Goal: Information Seeking & Learning: Learn about a topic

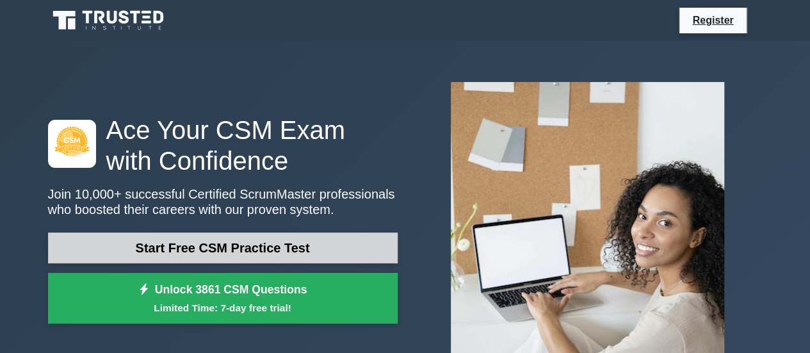
click at [346, 251] on link "Start Free CSM Practice Test" at bounding box center [222, 247] width 349 height 31
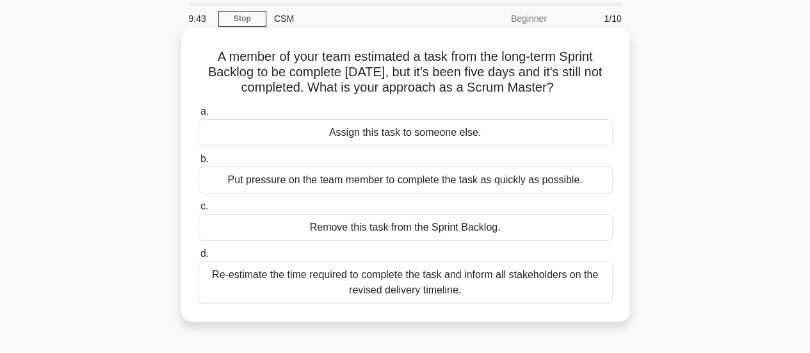
scroll to position [64, 0]
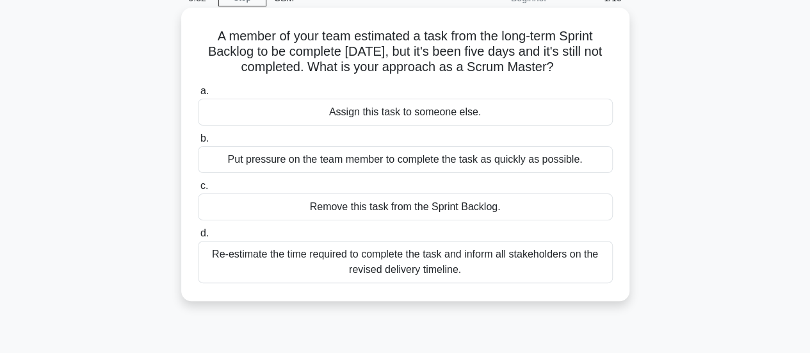
click at [550, 259] on div "Re-estimate the time required to complete the task and inform all stakeholders …" at bounding box center [405, 262] width 415 height 42
click at [198, 237] on input "d. Re-estimate the time required to complete the task and inform all stakeholde…" at bounding box center [198, 233] width 0 height 8
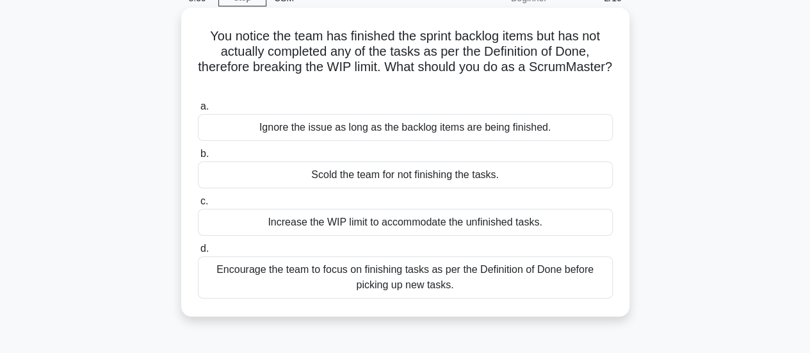
click at [422, 275] on div "Encourage the team to focus on finishing tasks as per the Definition of Done be…" at bounding box center [405, 277] width 415 height 42
click at [198, 253] on input "d. Encourage the team to focus on finishing tasks as per the Definition of Done…" at bounding box center [198, 248] width 0 height 8
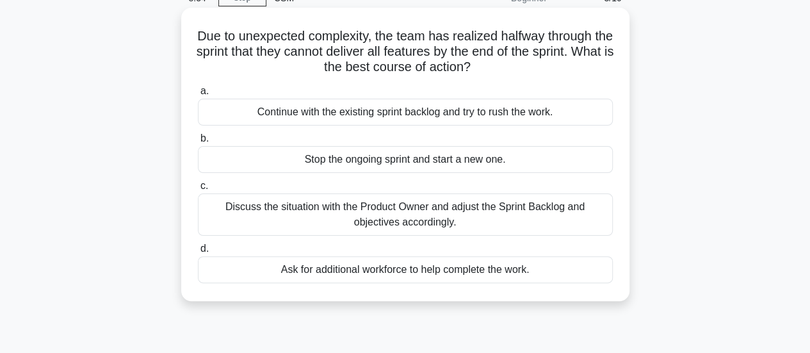
click at [408, 208] on div "Discuss the situation with the Product Owner and adjust the Sprint Backlog and …" at bounding box center [405, 214] width 415 height 42
click at [198, 190] on input "c. Discuss the situation with the Product Owner and adjust the Sprint Backlog a…" at bounding box center [198, 186] width 0 height 8
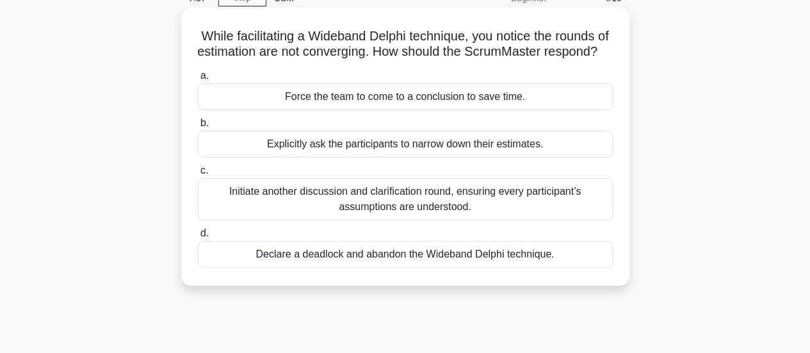
click at [408, 219] on div "Initiate another discussion and clarification round, ensuring every participant…" at bounding box center [405, 199] width 415 height 42
click at [198, 175] on input "c. Initiate another discussion and clarification round, ensuring every particip…" at bounding box center [198, 170] width 0 height 8
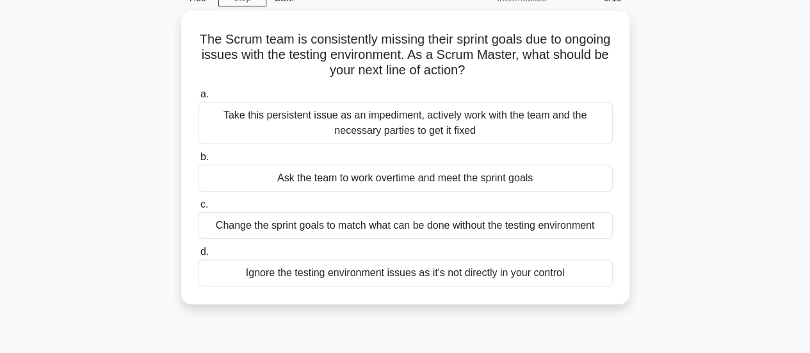
scroll to position [0, 0]
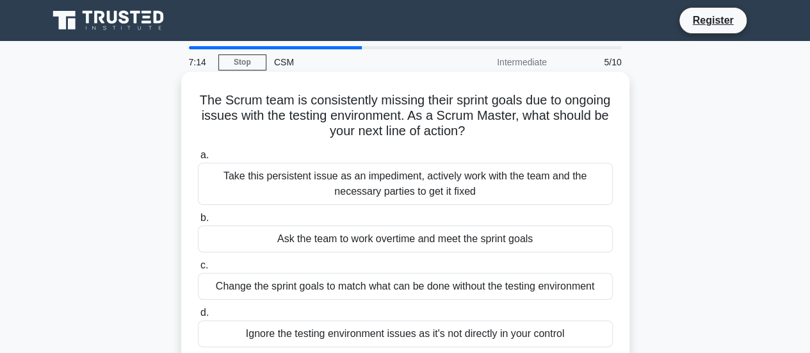
click at [424, 180] on div "Take this persistent issue as an impediment, actively work with the team and th…" at bounding box center [405, 184] width 415 height 42
click at [198, 159] on input "a. Take this persistent issue as an impediment, actively work with the team and…" at bounding box center [198, 155] width 0 height 8
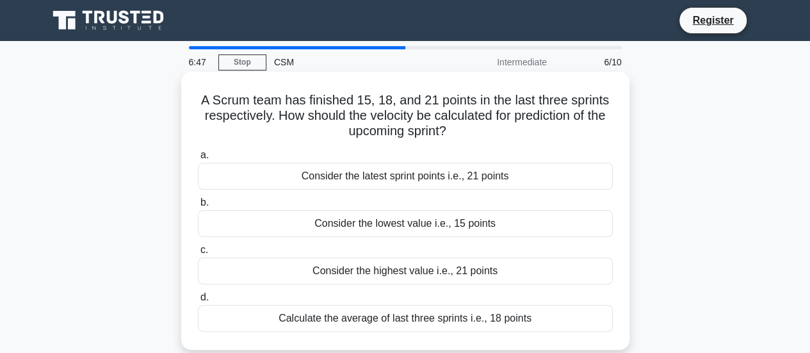
click at [454, 317] on div "Calculate the average of last three sprints i.e., 18 points" at bounding box center [405, 318] width 415 height 27
click at [198, 301] on input "d. Calculate the average of last three sprints i.e., 18 points" at bounding box center [198, 297] width 0 height 8
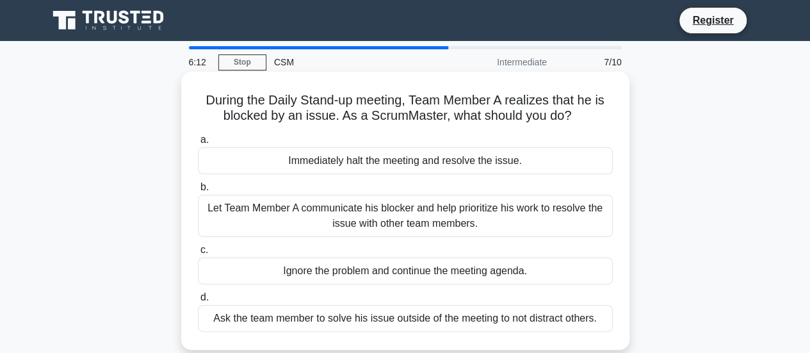
click at [516, 209] on div "Let Team Member A communicate his blocker and help prioritize his work to resol…" at bounding box center [405, 216] width 415 height 42
click at [198, 191] on input "b. Let Team Member A communicate his blocker and help prioritize his work to re…" at bounding box center [198, 187] width 0 height 8
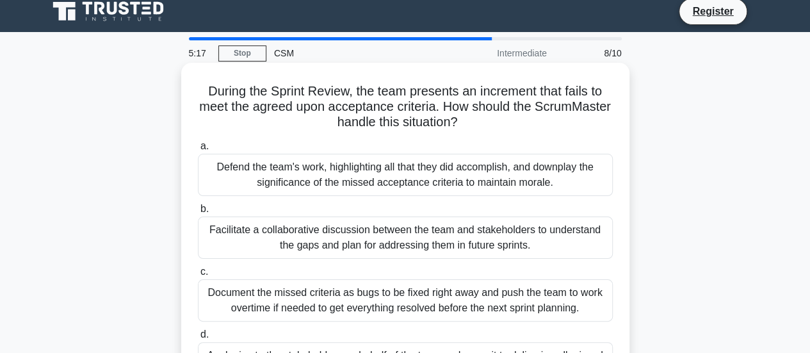
scroll to position [64, 0]
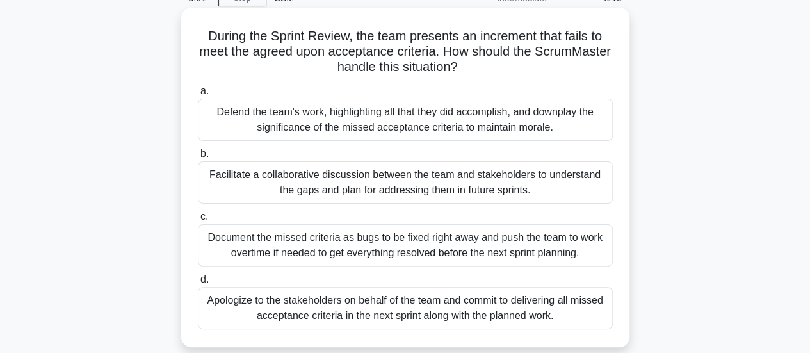
click at [452, 306] on div "Apologize to the stakeholders on behalf of the team and commit to delivering al…" at bounding box center [405, 308] width 415 height 42
click at [198, 283] on input "d. Apologize to the stakeholders on behalf of the team and commit to delivering…" at bounding box center [198, 279] width 0 height 8
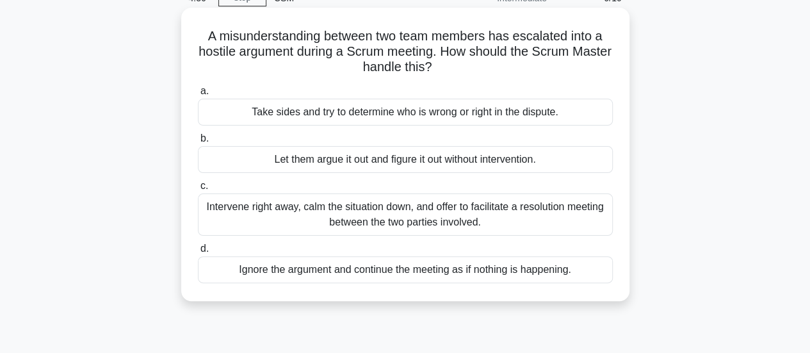
click at [418, 205] on div "Intervene right away, calm the situation down, and offer to facilitate a resolu…" at bounding box center [405, 214] width 415 height 42
click at [198, 190] on input "c. Intervene right away, calm the situation down, and offer to facilitate a res…" at bounding box center [198, 186] width 0 height 8
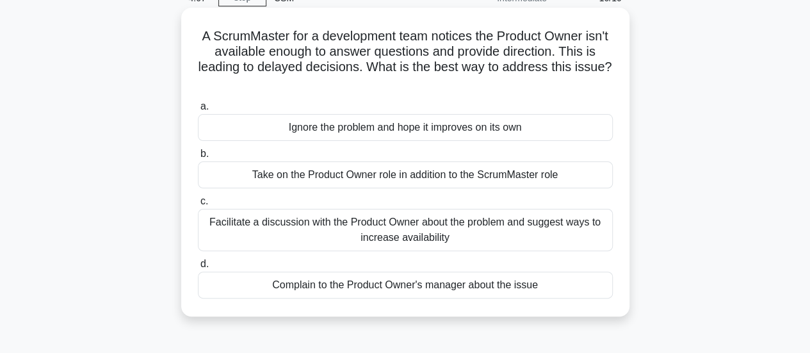
click at [447, 225] on div "Facilitate a discussion with the Product Owner about the problem and suggest wa…" at bounding box center [405, 230] width 415 height 42
click at [198, 205] on input "c. Facilitate a discussion with the Product Owner about the problem and suggest…" at bounding box center [198, 201] width 0 height 8
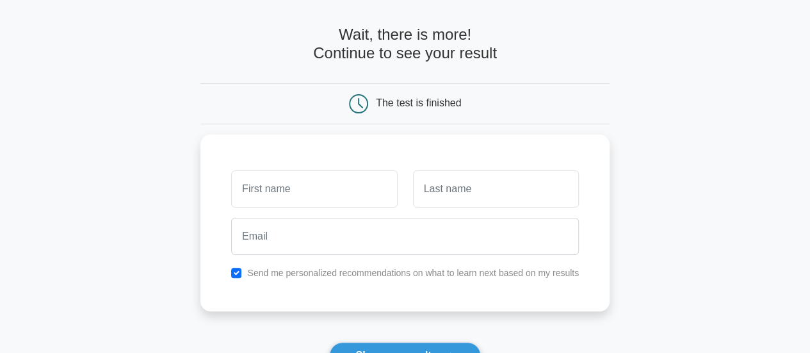
scroll to position [128, 0]
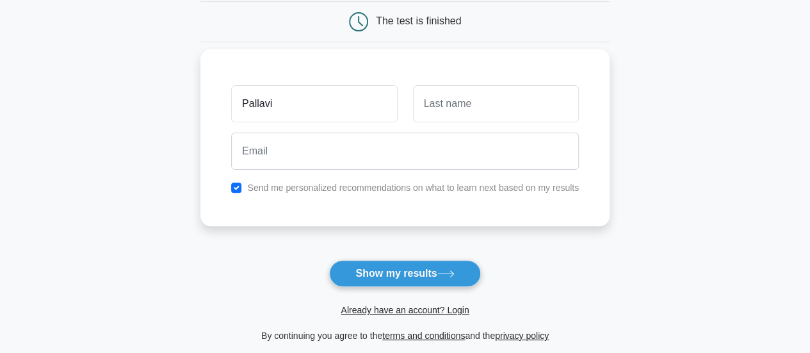
type input "Pallavi"
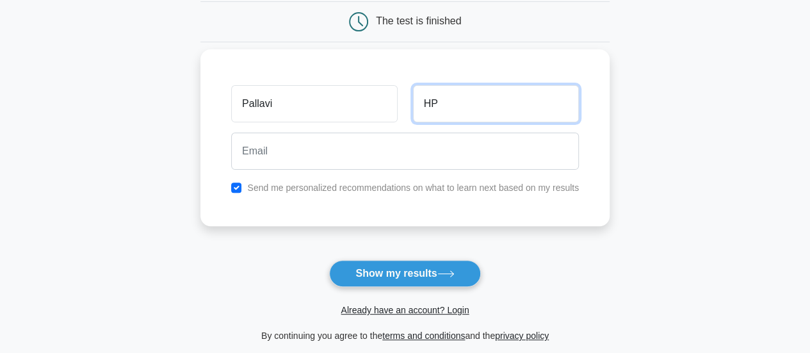
type input "HP"
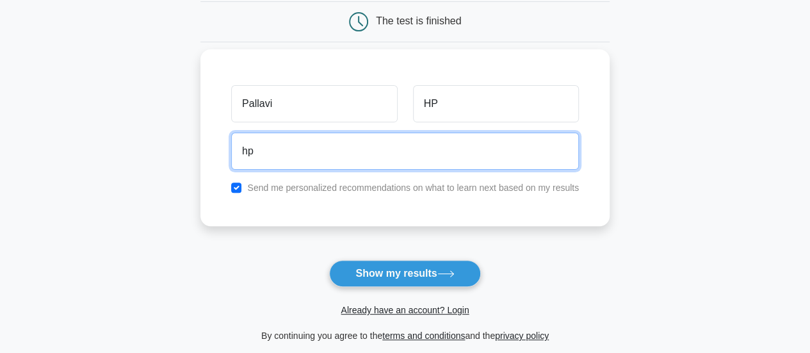
type input "hppallavi19@gmail.com"
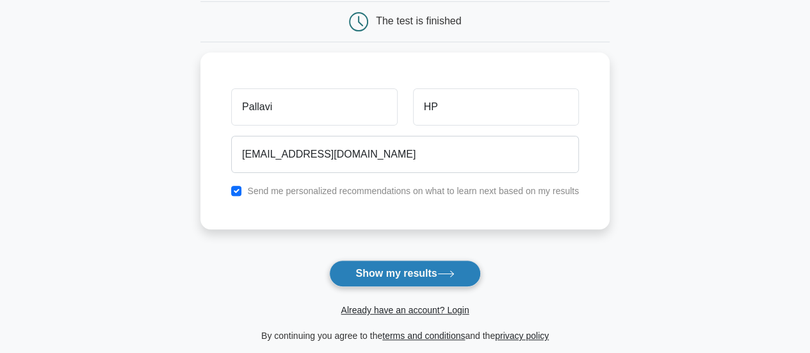
click at [422, 269] on button "Show my results" at bounding box center [404, 273] width 151 height 27
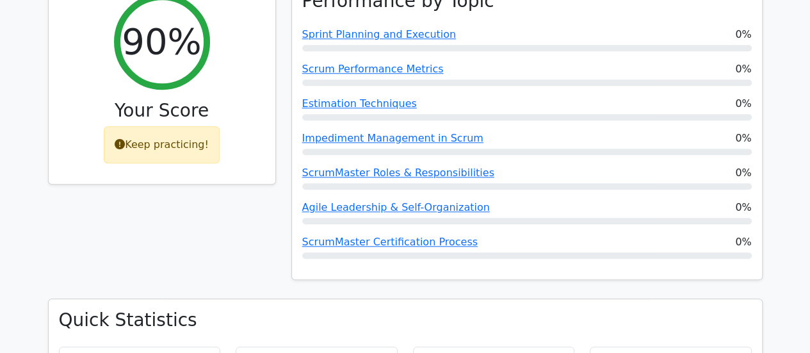
scroll to position [704, 0]
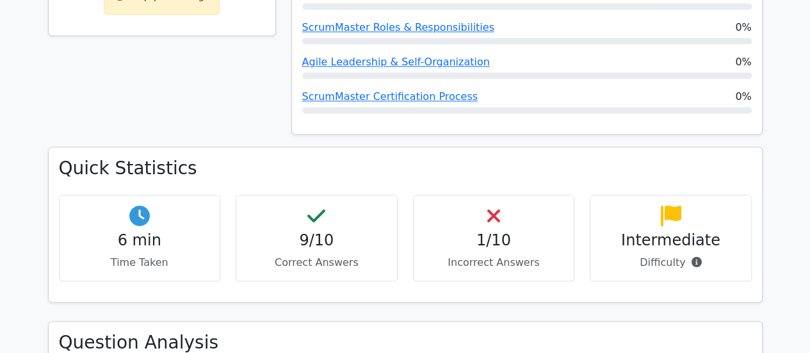
click at [496, 231] on h4 "1/10" at bounding box center [494, 240] width 140 height 19
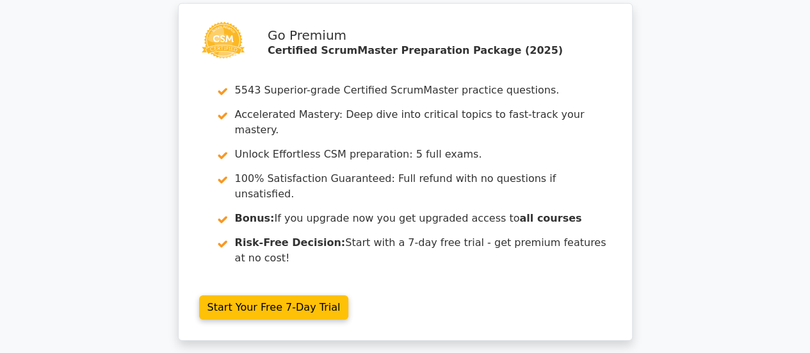
scroll to position [2160, 0]
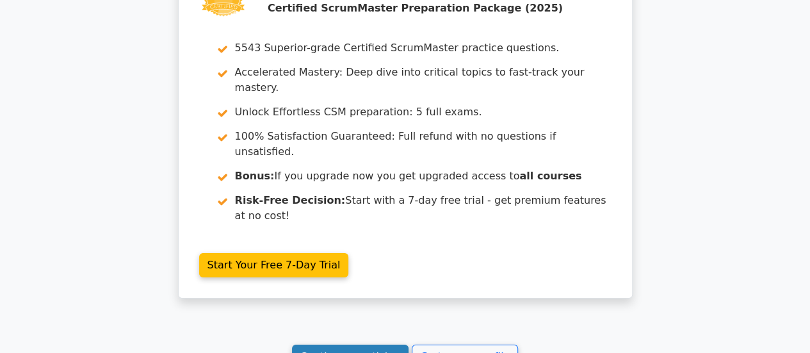
click at [349, 344] on link "Continue practicing" at bounding box center [350, 356] width 117 height 24
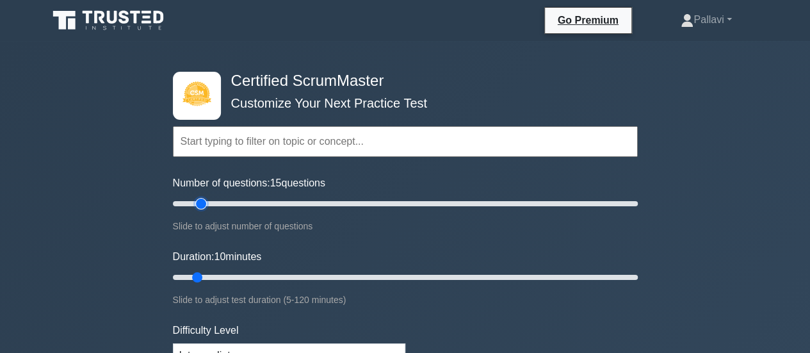
type input "10"
drag, startPoint x: 193, startPoint y: 202, endPoint x: 192, endPoint y: 214, distance: 12.2
click at [192, 211] on input "Number of questions: 10 questions" at bounding box center [405, 203] width 465 height 15
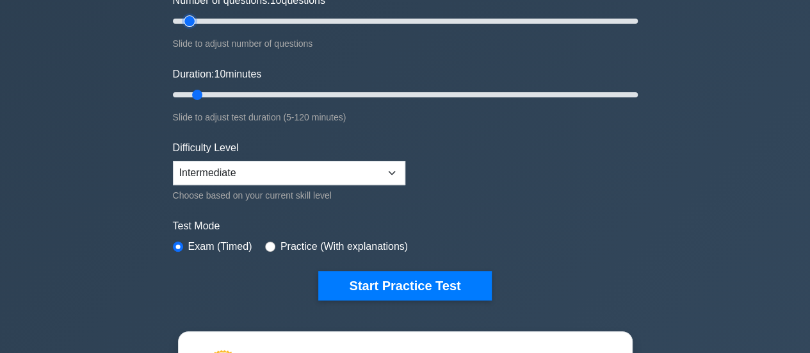
scroll to position [192, 0]
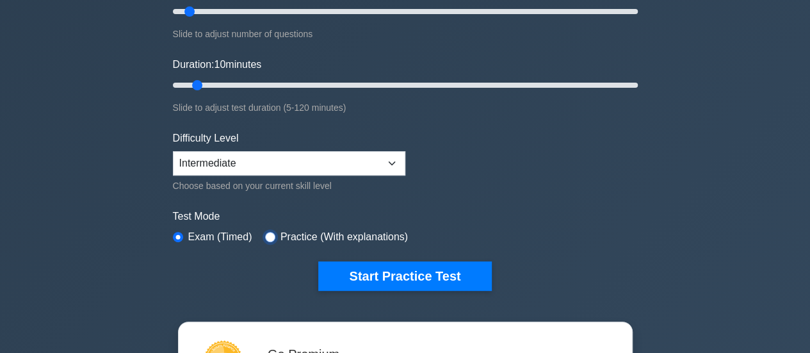
click at [269, 233] on input "radio" at bounding box center [270, 237] width 10 height 10
radio input "true"
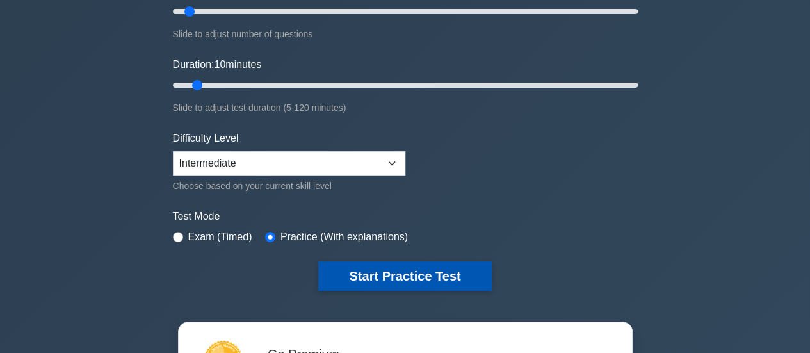
click at [436, 268] on button "Start Practice Test" at bounding box center [404, 275] width 173 height 29
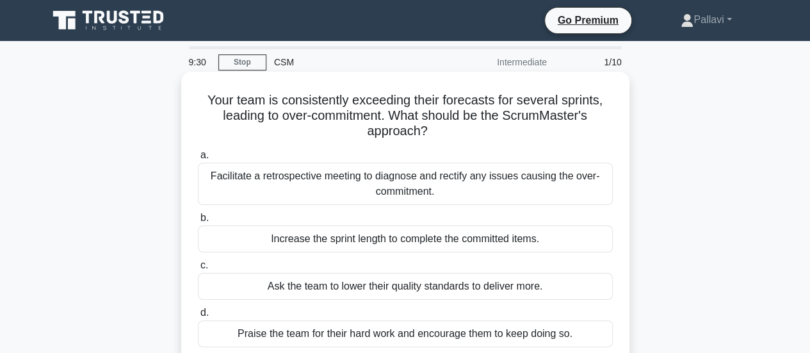
click at [411, 180] on div "Facilitate a retrospective meeting to diagnose and rectify any issues causing t…" at bounding box center [405, 184] width 415 height 42
click at [198, 159] on input "a. Facilitate a retrospective meeting to diagnose and rectify any issues causin…" at bounding box center [198, 155] width 0 height 8
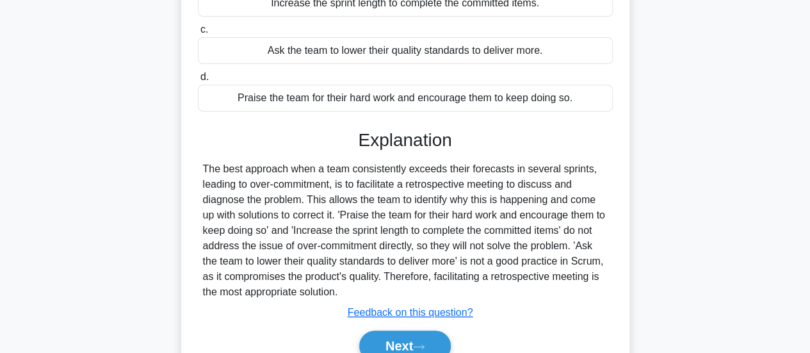
scroll to position [320, 0]
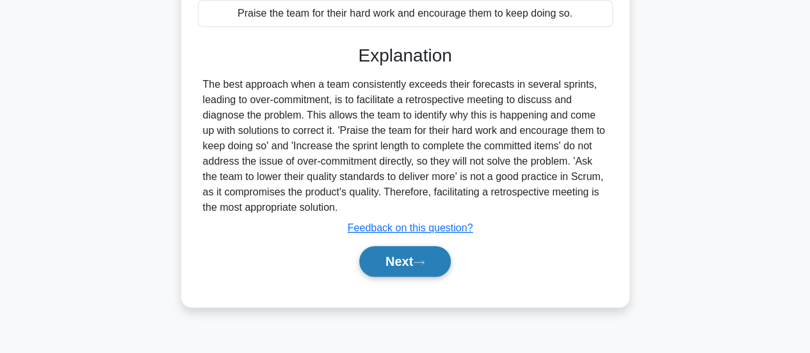
click at [395, 254] on button "Next" at bounding box center [405, 261] width 92 height 31
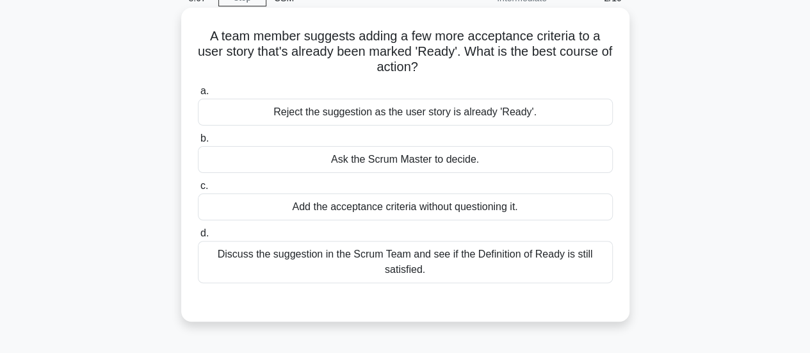
scroll to position [0, 0]
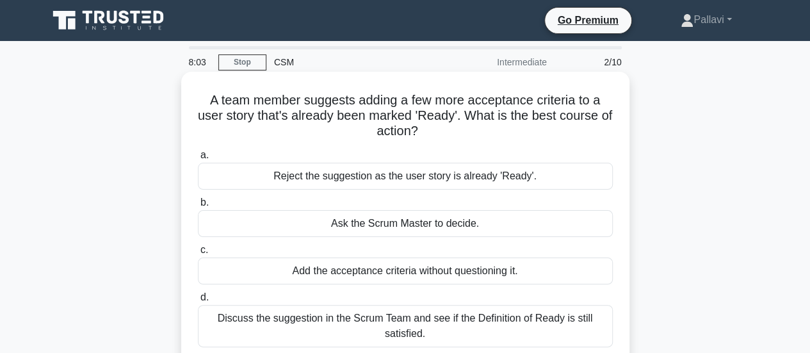
click at [372, 223] on div "Ask the Scrum Master to decide." at bounding box center [405, 223] width 415 height 27
click at [198, 207] on input "b. Ask the Scrum Master to decide." at bounding box center [198, 202] width 0 height 8
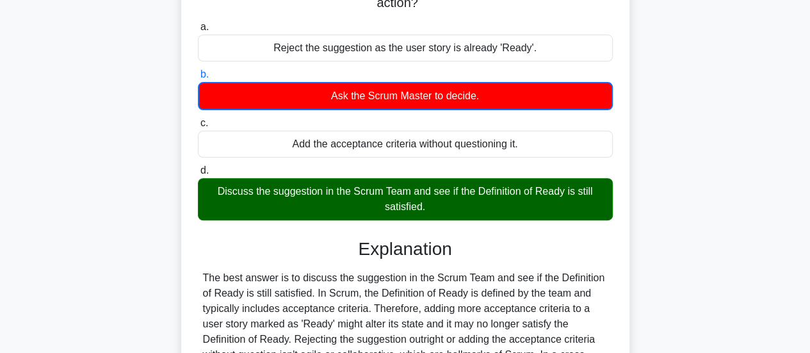
scroll to position [339, 0]
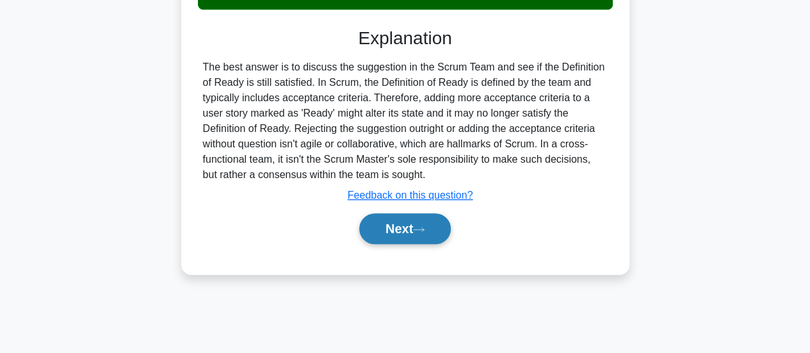
click at [406, 218] on button "Next" at bounding box center [405, 228] width 92 height 31
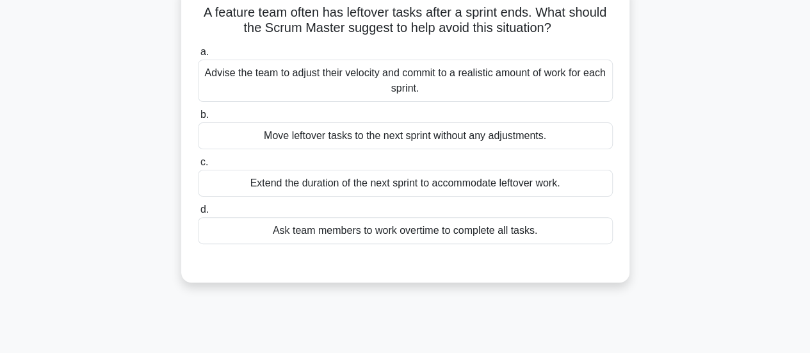
scroll to position [0, 0]
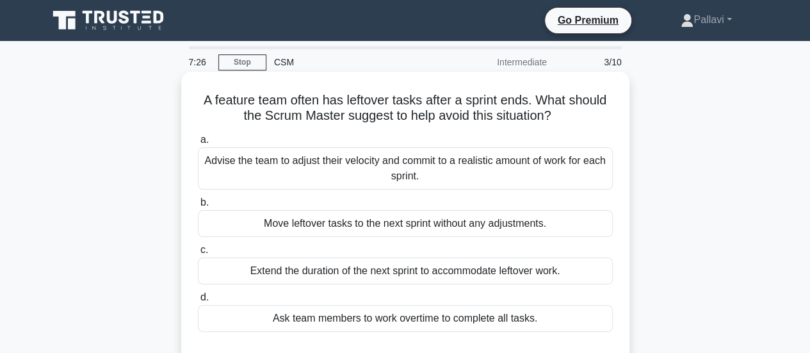
click at [375, 170] on div "Advise the team to adjust their velocity and commit to a realistic amount of wo…" at bounding box center [405, 168] width 415 height 42
click at [198, 144] on input "a. Advise the team to adjust their velocity and commit to a realistic amount of…" at bounding box center [198, 140] width 0 height 8
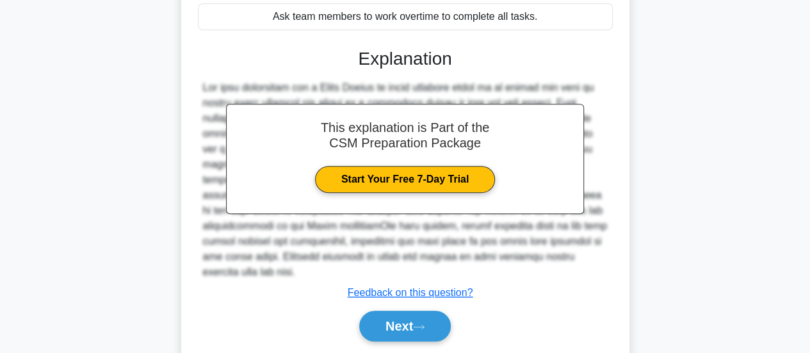
scroll to position [339, 0]
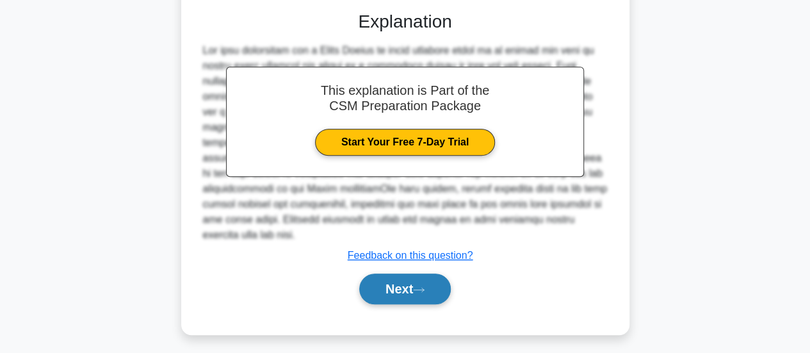
click at [398, 273] on button "Next" at bounding box center [405, 288] width 92 height 31
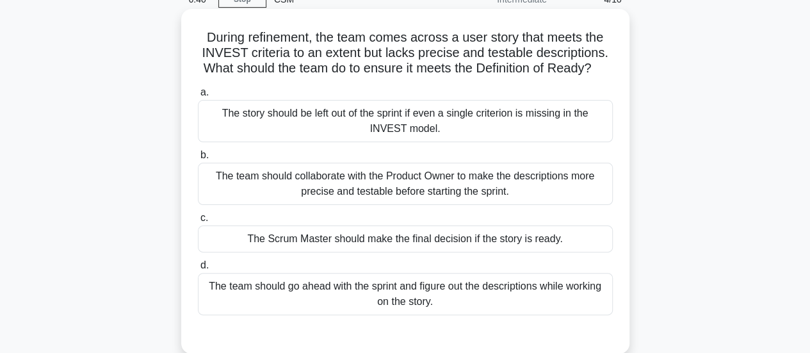
scroll to position [83, 0]
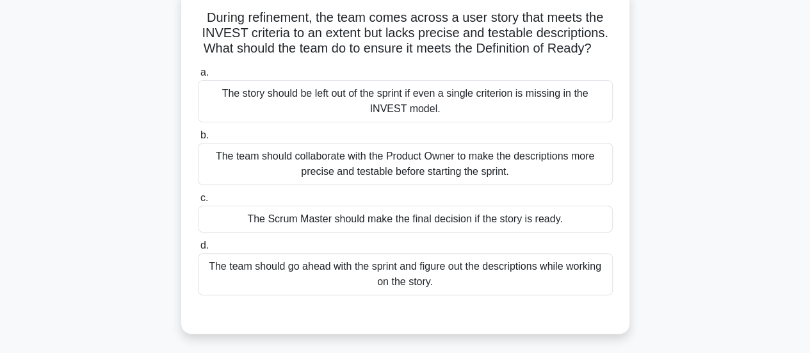
click at [339, 185] on div "The team should collaborate with the Product Owner to make the descriptions mor…" at bounding box center [405, 164] width 415 height 42
click at [198, 140] on input "b. The team should collaborate with the Product Owner to make the descriptions …" at bounding box center [198, 135] width 0 height 8
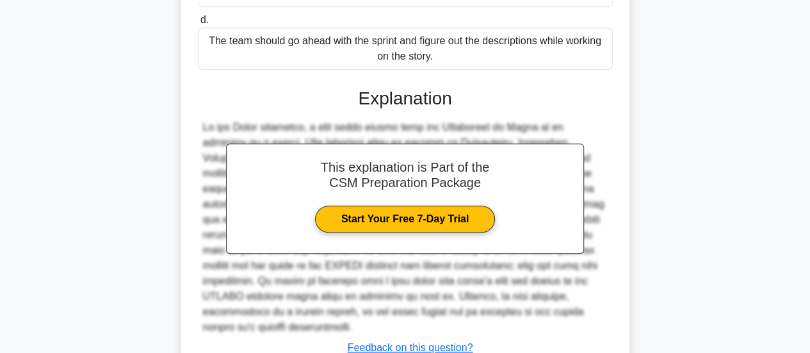
scroll to position [403, 0]
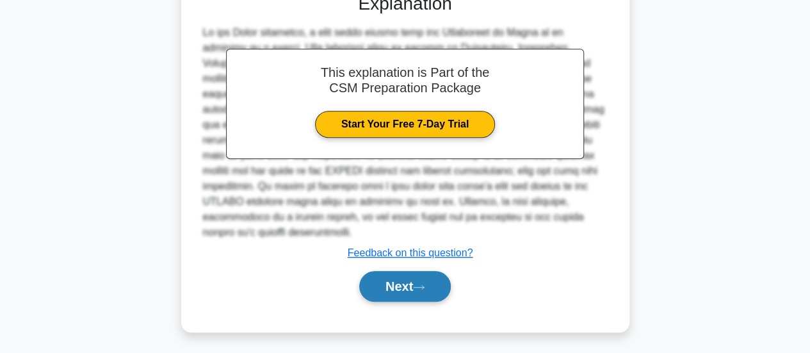
click at [419, 287] on icon at bounding box center [419, 286] width 12 height 7
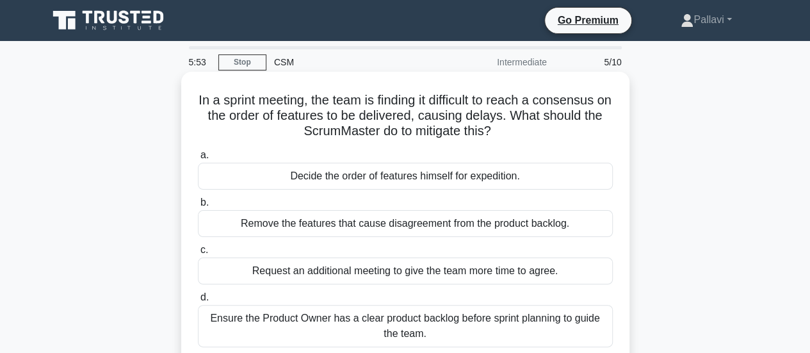
scroll to position [64, 0]
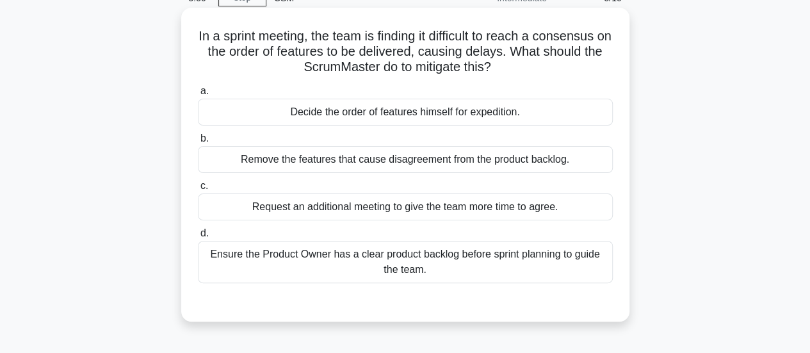
click at [429, 269] on div "Ensure the Product Owner has a clear product backlog before sprint planning to …" at bounding box center [405, 262] width 415 height 42
click at [198, 237] on input "d. Ensure the Product Owner has a clear product backlog before sprint planning …" at bounding box center [198, 233] width 0 height 8
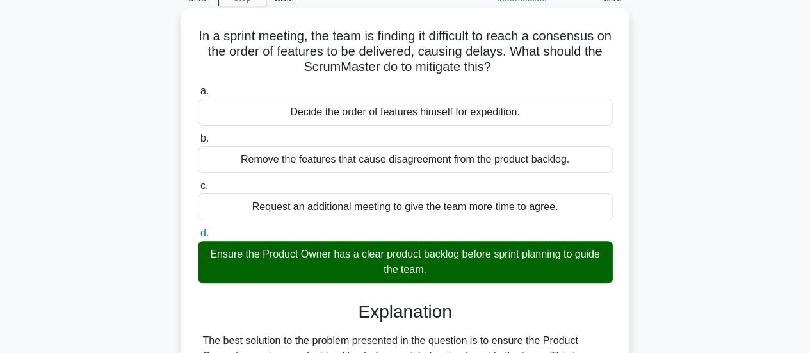
scroll to position [448, 0]
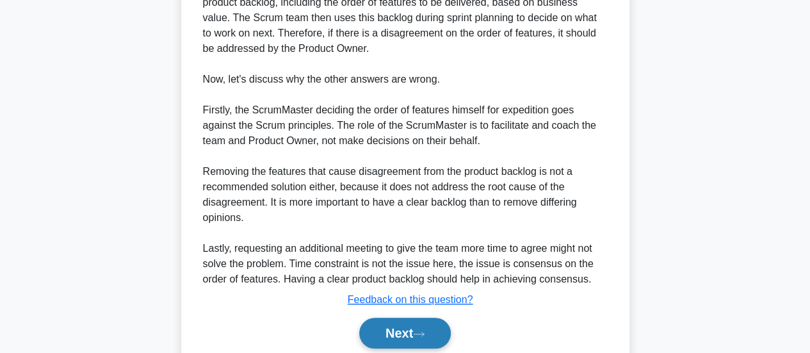
click at [404, 337] on button "Next" at bounding box center [405, 332] width 92 height 31
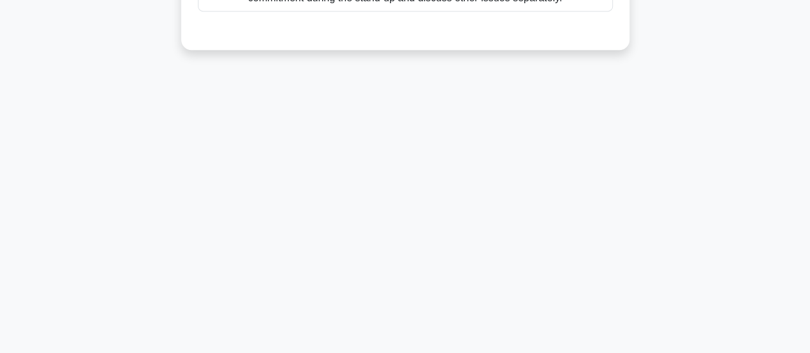
scroll to position [19, 0]
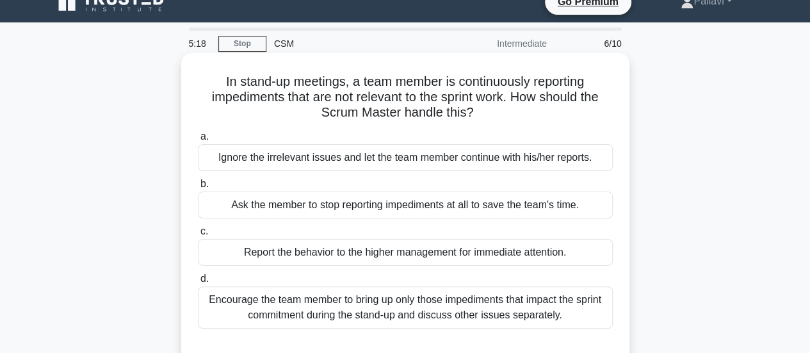
click at [481, 309] on div "Encourage the team member to bring up only those impediments that impact the sp…" at bounding box center [405, 307] width 415 height 42
click at [198, 283] on input "d. Encourage the team member to bring up only those impediments that impact the…" at bounding box center [198, 279] width 0 height 8
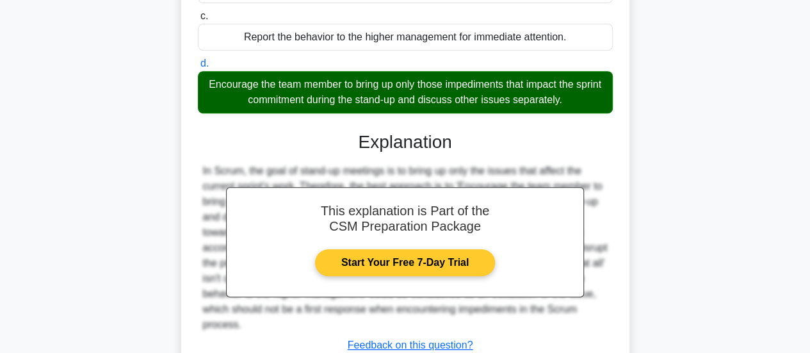
scroll to position [275, 0]
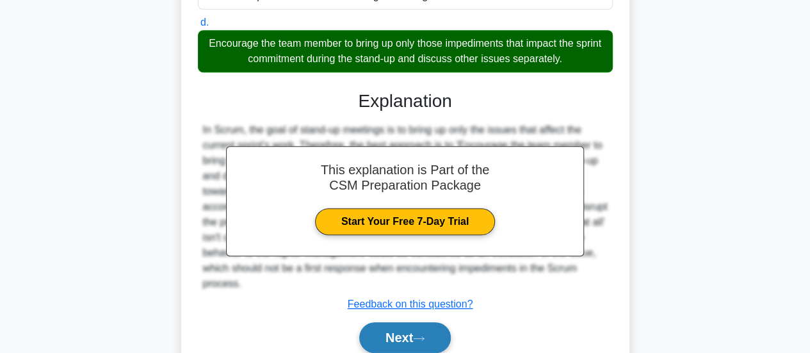
click at [401, 335] on button "Next" at bounding box center [405, 337] width 92 height 31
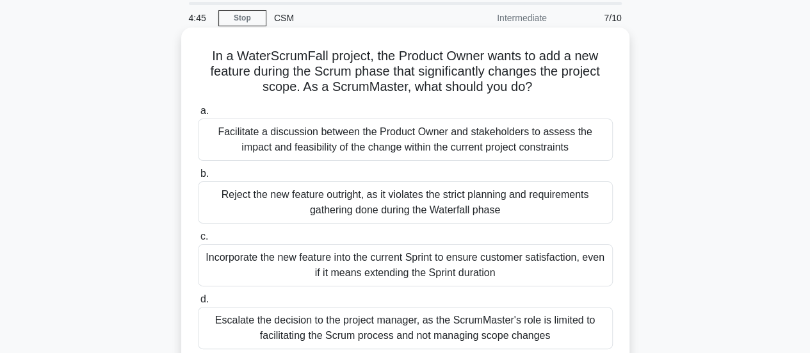
scroll to position [64, 0]
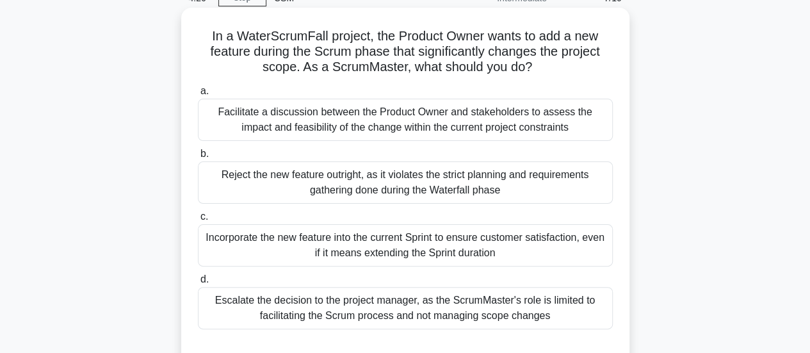
click at [449, 124] on div "Facilitate a discussion between the Product Owner and stakeholders to assess th…" at bounding box center [405, 120] width 415 height 42
click at [198, 95] on input "a. Facilitate a discussion between the Product Owner and stakeholders to assess…" at bounding box center [198, 91] width 0 height 8
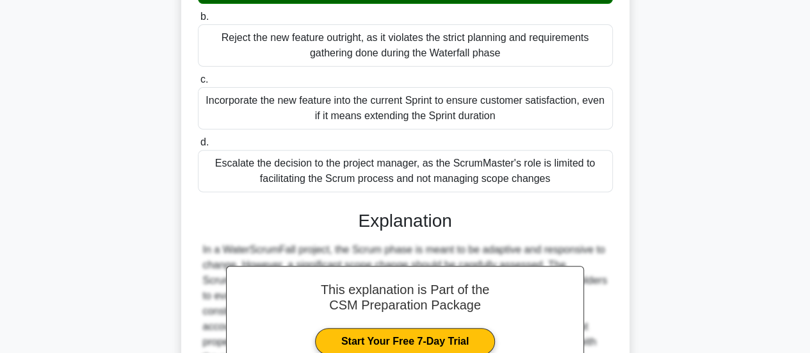
scroll to position [358, 0]
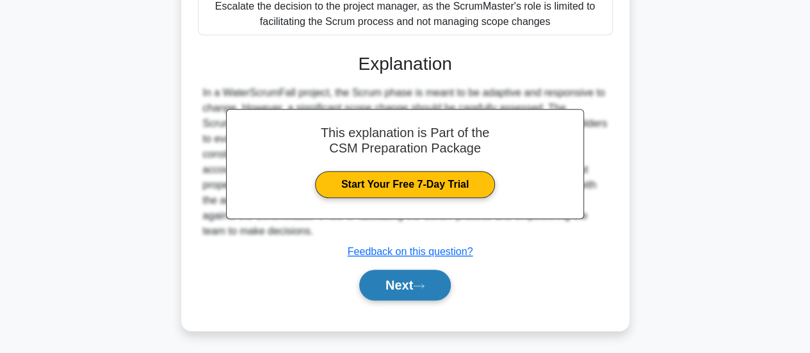
click at [403, 282] on button "Next" at bounding box center [405, 284] width 92 height 31
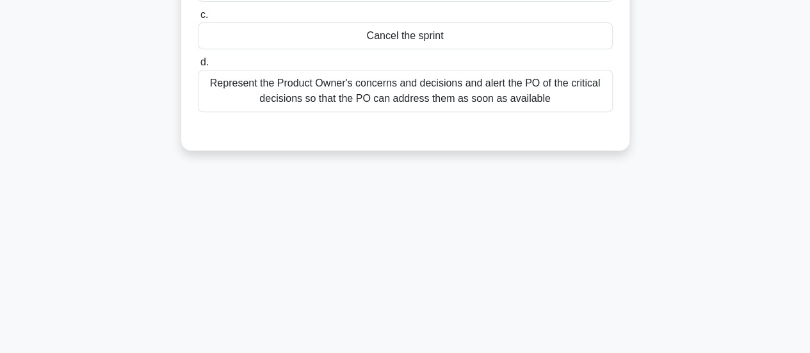
scroll to position [19, 0]
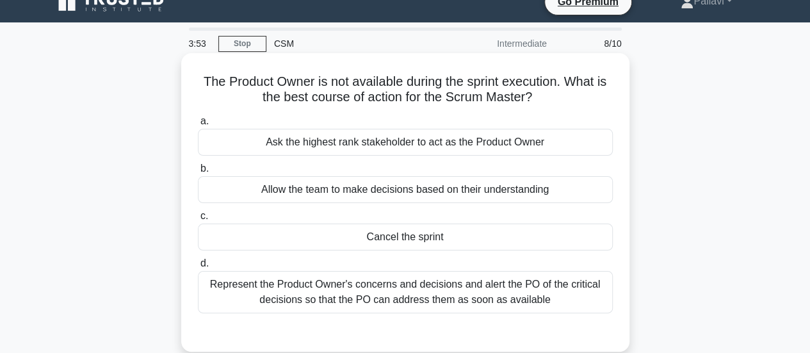
click at [582, 289] on div "Represent the Product Owner's concerns and decisions and alert the PO of the cr…" at bounding box center [405, 292] width 415 height 42
click at [198, 267] on input "d. Represent the Product Owner's concerns and decisions and alert the PO of the…" at bounding box center [198, 263] width 0 height 8
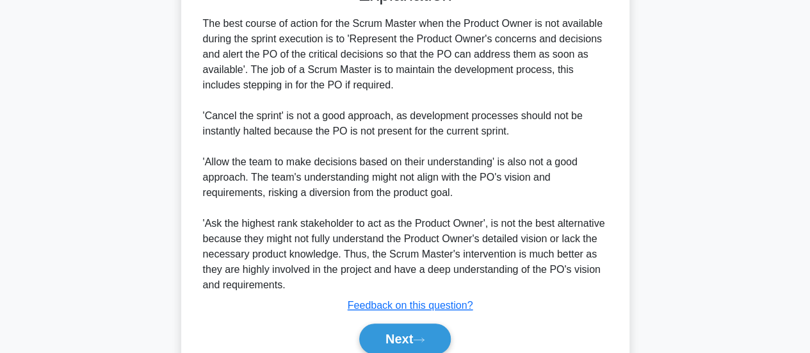
scroll to position [419, 0]
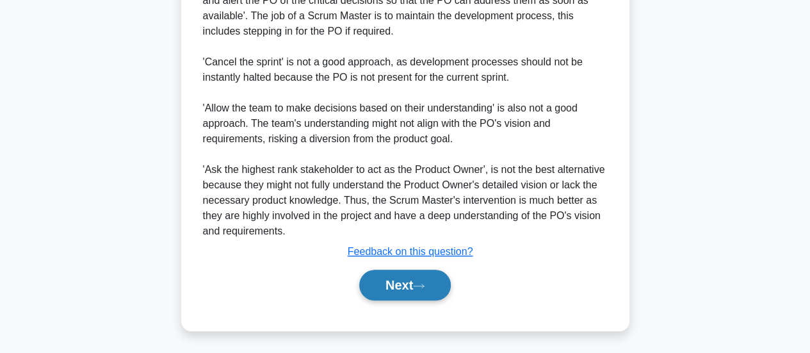
click at [403, 287] on button "Next" at bounding box center [405, 284] width 92 height 31
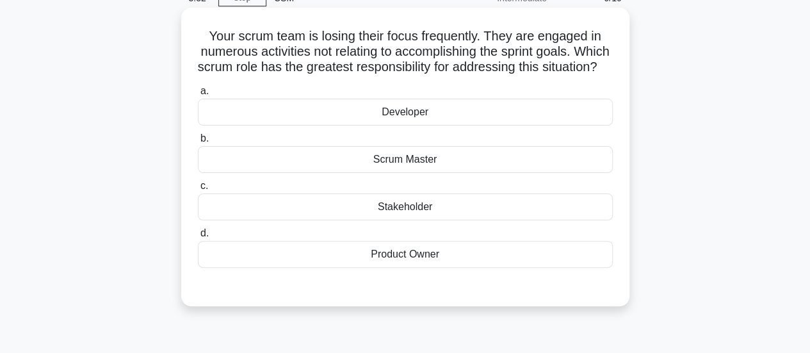
scroll to position [0, 0]
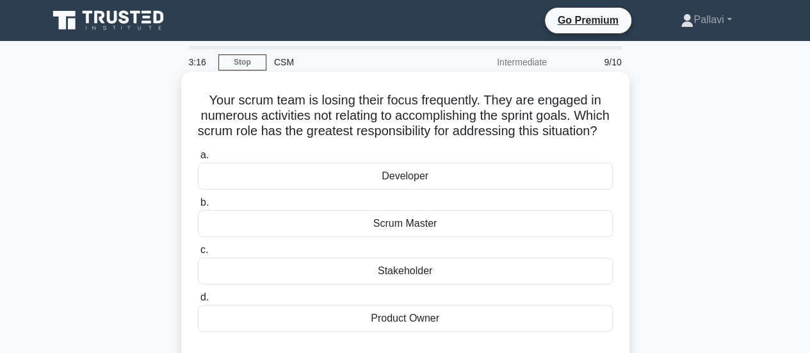
click at [438, 237] on div "Scrum Master" at bounding box center [405, 223] width 415 height 27
click at [198, 207] on input "b. Scrum Master" at bounding box center [198, 202] width 0 height 8
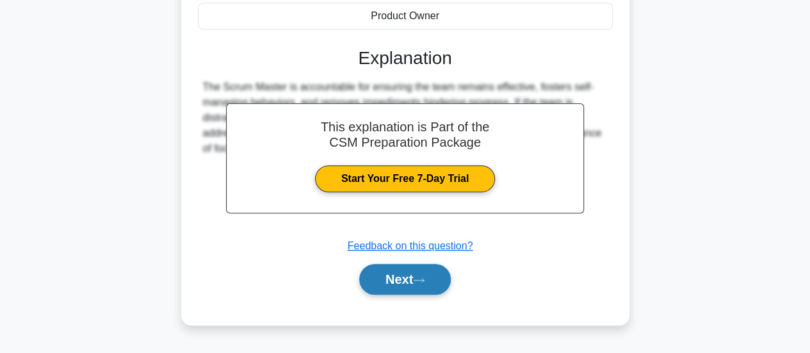
scroll to position [339, 0]
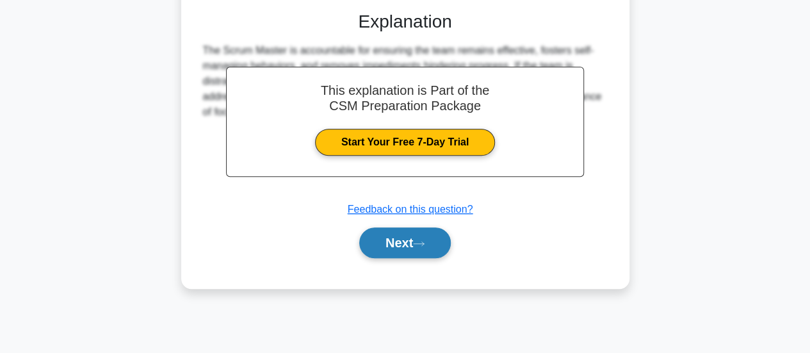
click at [407, 258] on button "Next" at bounding box center [405, 242] width 92 height 31
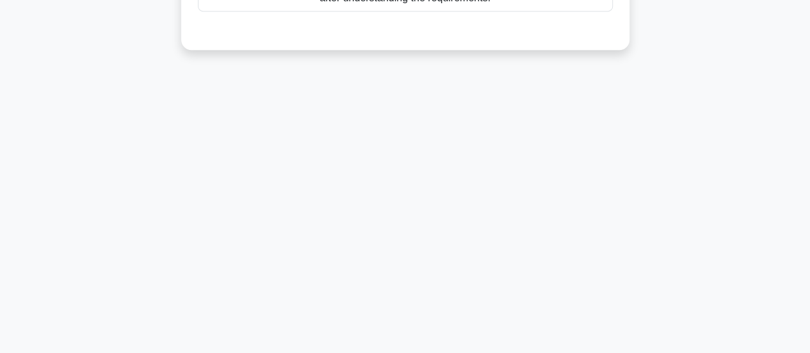
scroll to position [19, 0]
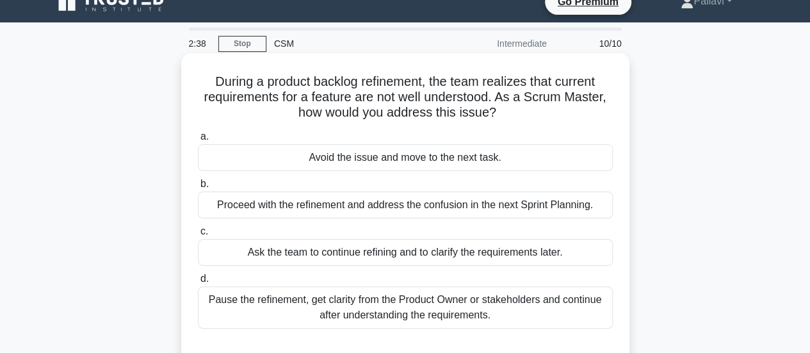
click at [476, 300] on div "Pause the refinement, get clarity from the Product Owner or stakeholders and co…" at bounding box center [405, 307] width 415 height 42
click at [198, 283] on input "d. Pause the refinement, get clarity from the Product Owner or stakeholders and…" at bounding box center [198, 279] width 0 height 8
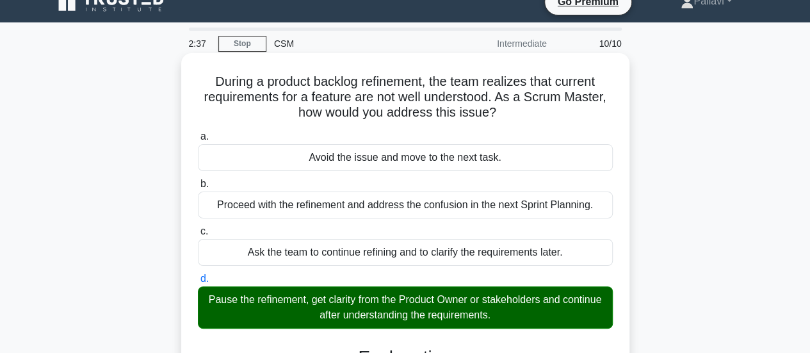
scroll to position [339, 0]
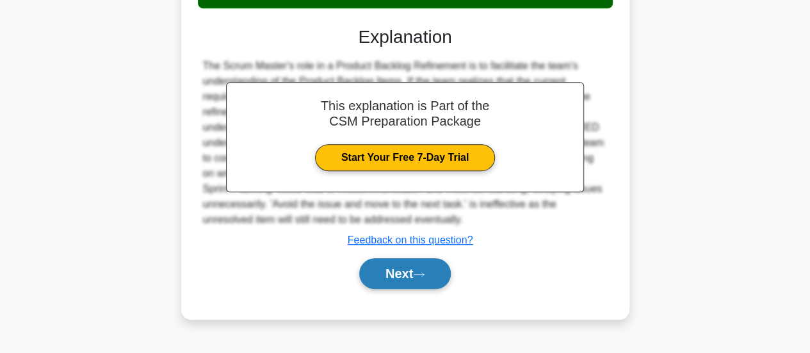
click at [397, 273] on button "Next" at bounding box center [405, 273] width 92 height 31
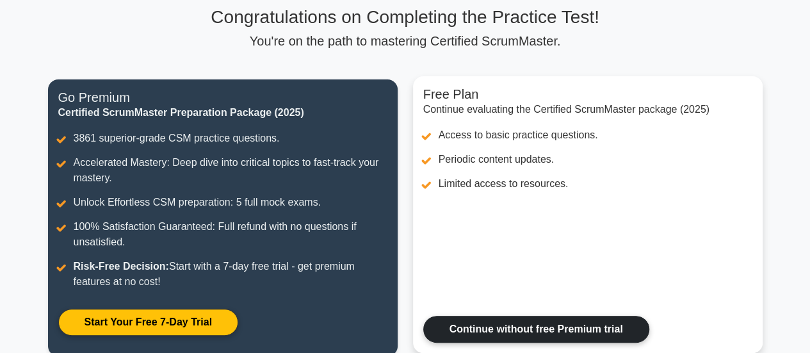
scroll to position [192, 0]
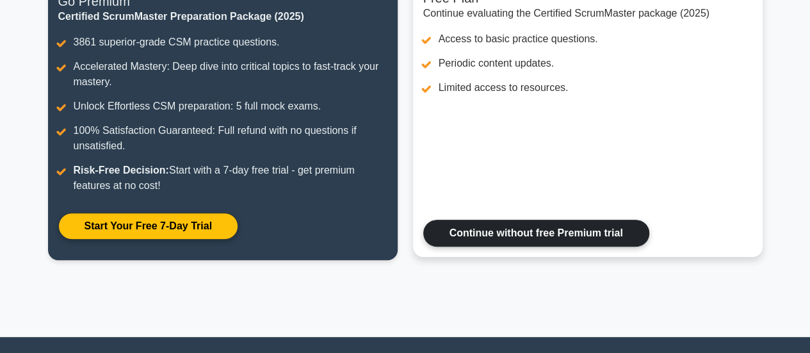
click at [561, 230] on link "Continue without free Premium trial" at bounding box center [536, 232] width 226 height 27
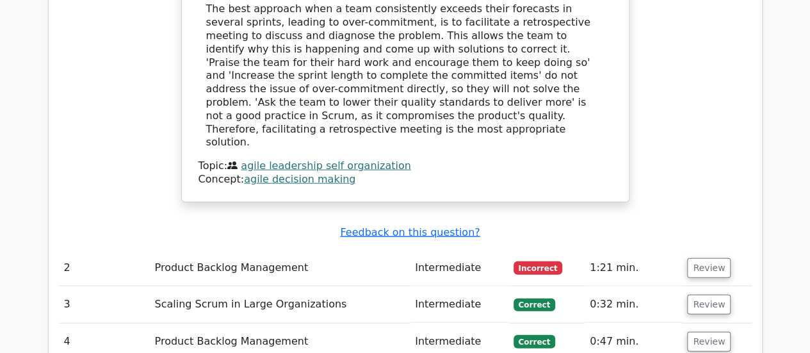
scroll to position [1408, 0]
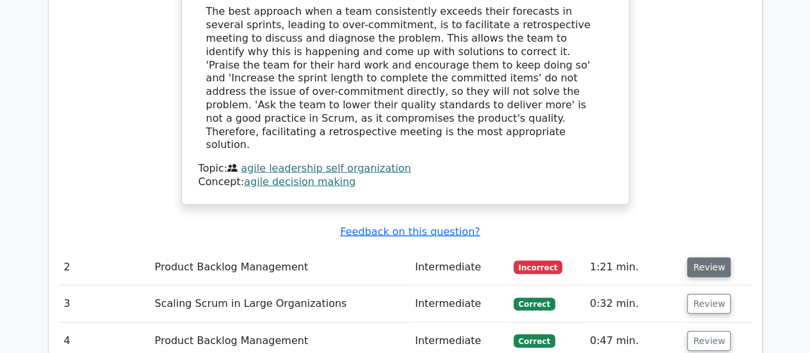
click at [707, 257] on button "Review" at bounding box center [709, 267] width 44 height 20
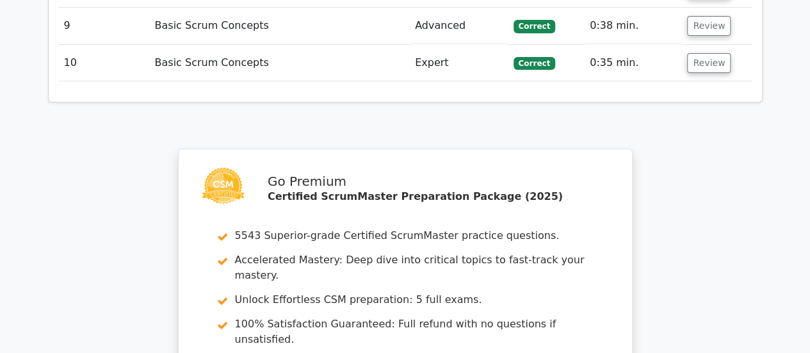
scroll to position [0, 0]
